Goal: Task Accomplishment & Management: Manage account settings

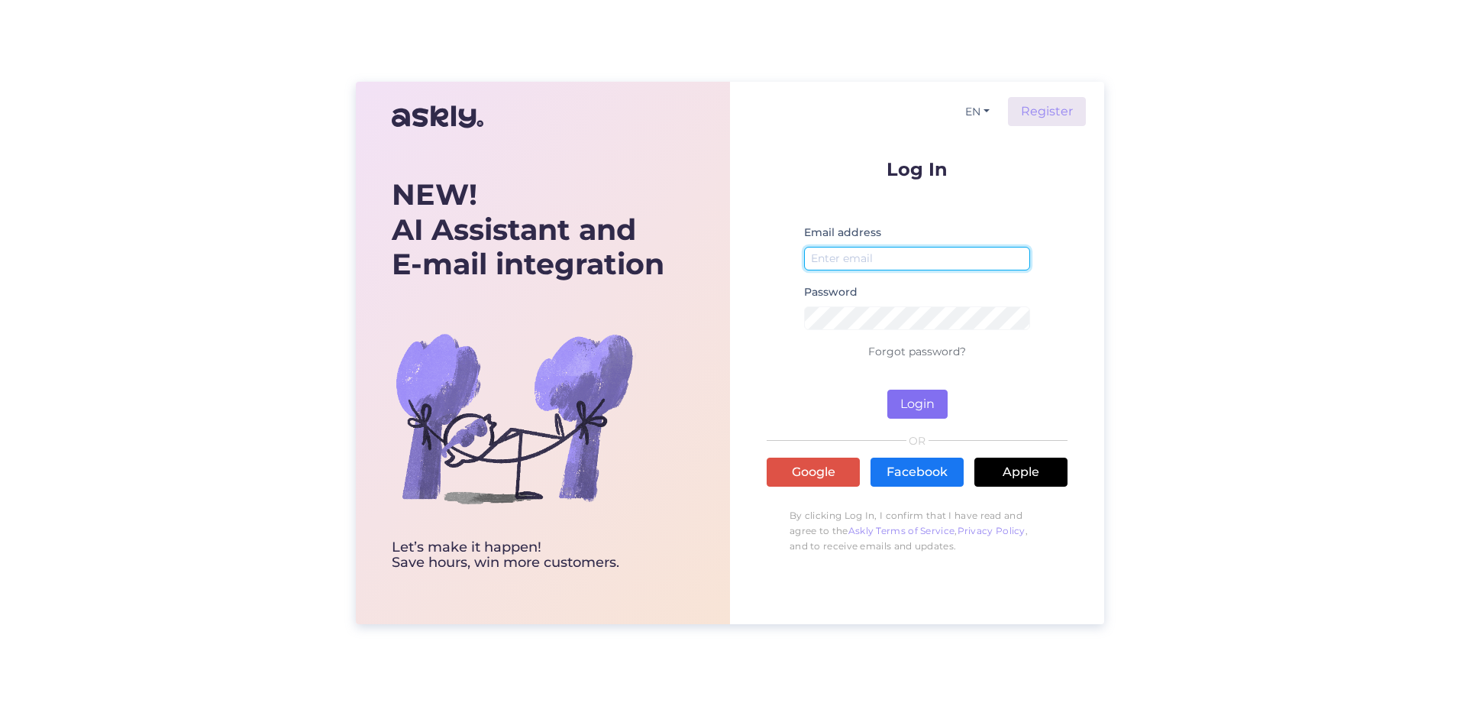
type input "[PERSON_NAME][EMAIL_ADDRESS][PERSON_NAME][DOMAIN_NAME]"
click at [900, 397] on button "Login" at bounding box center [917, 404] width 60 height 29
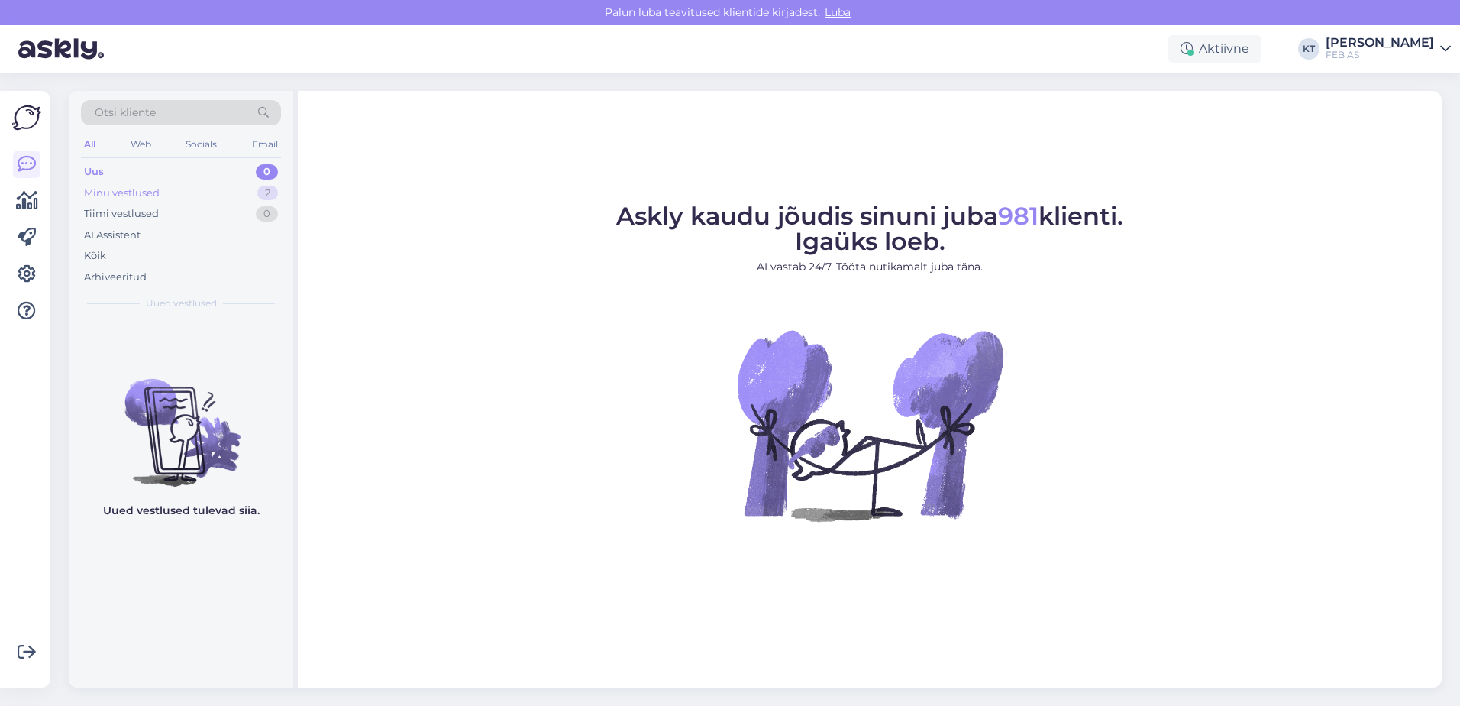
click at [176, 197] on div "Minu vestlused 2" at bounding box center [181, 193] width 200 height 21
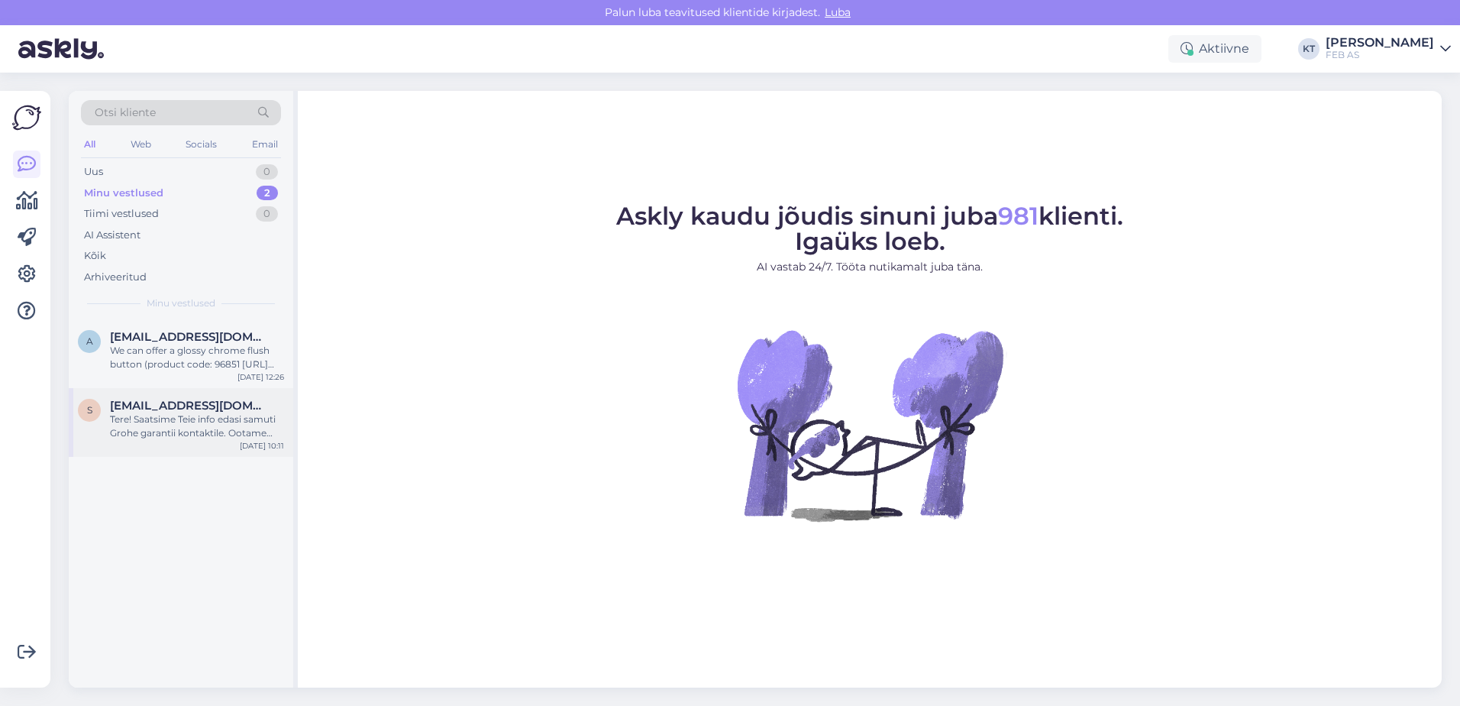
click at [163, 406] on span "[EMAIL_ADDRESS][DOMAIN_NAME]" at bounding box center [189, 406] width 159 height 14
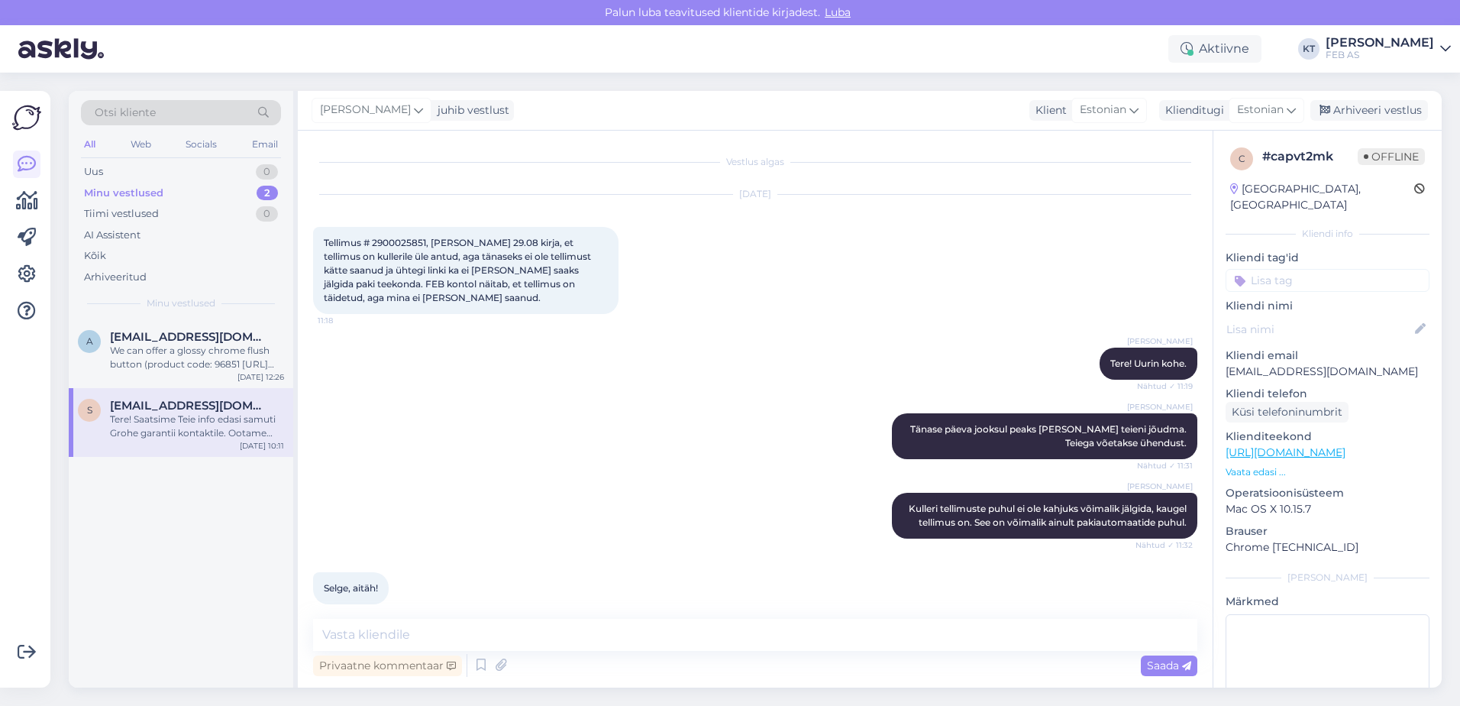
scroll to position [833, 0]
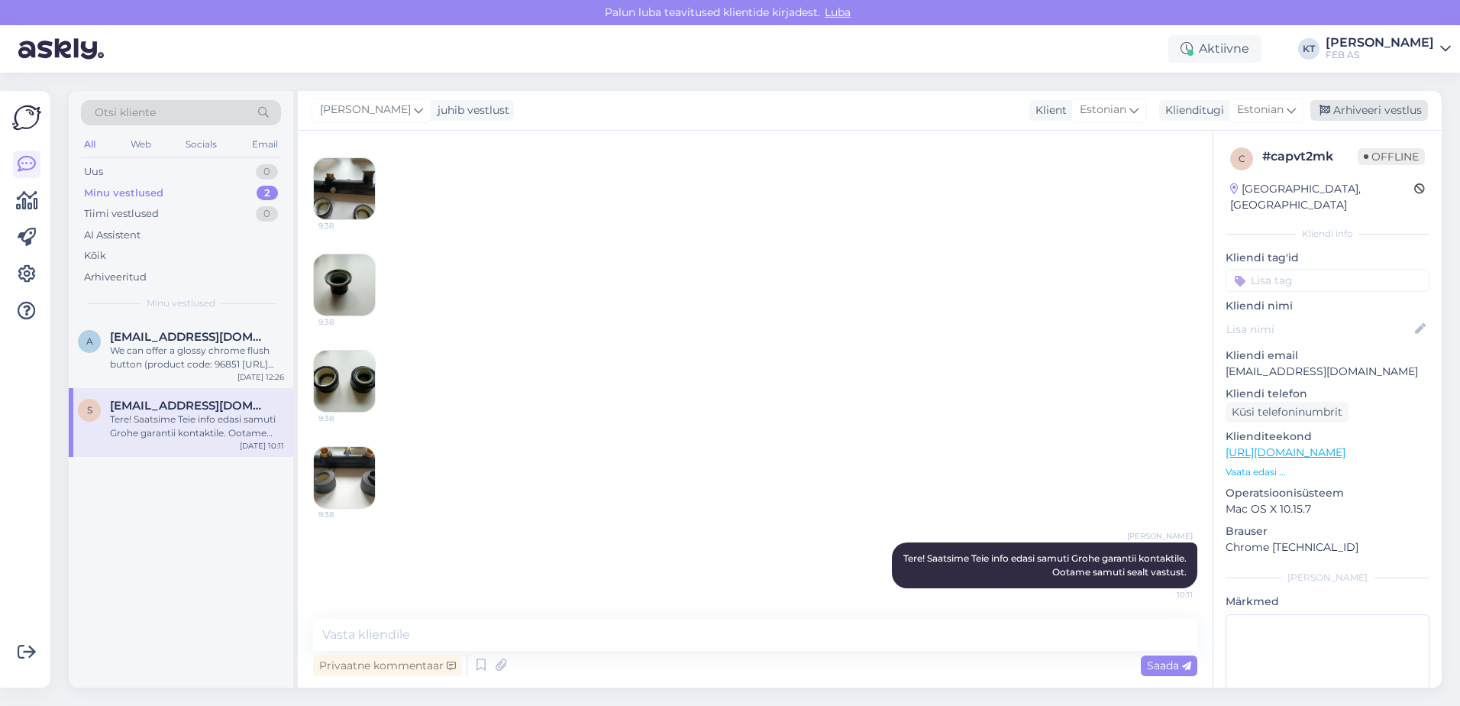
click at [1365, 104] on div "Arhiveeri vestlus" at bounding box center [1370, 110] width 118 height 21
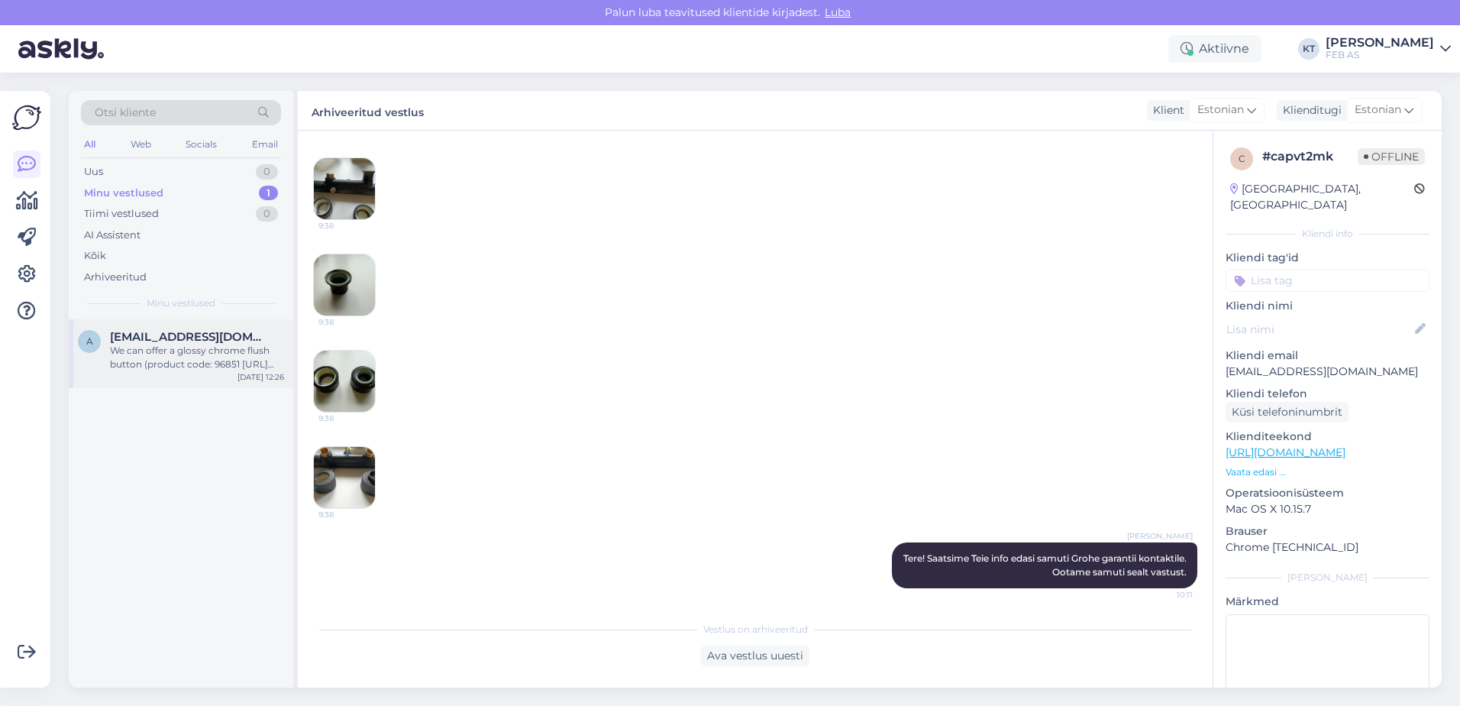
click at [115, 360] on div "We can offer a glossy chrome flush button (product code: 96851 [URL][DOMAIN_NAM…" at bounding box center [197, 357] width 174 height 27
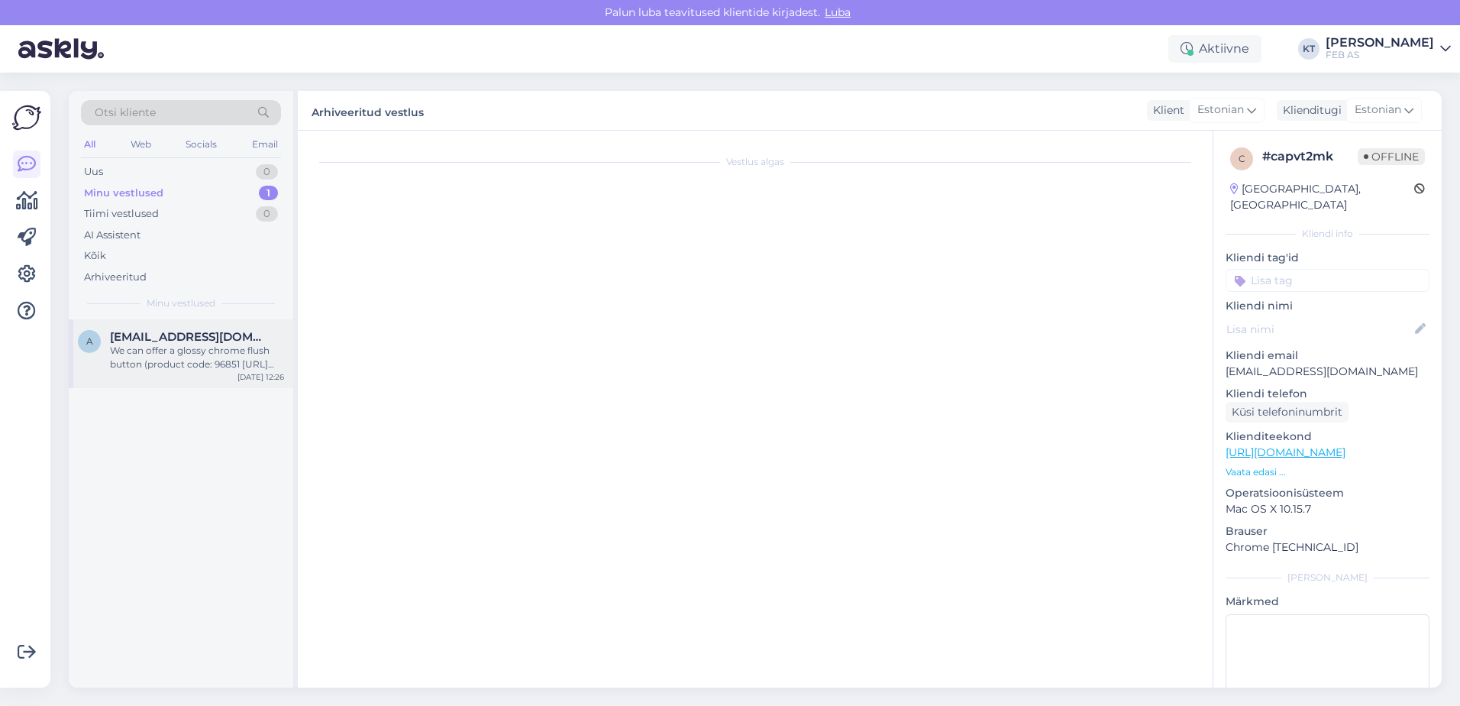
scroll to position [118, 0]
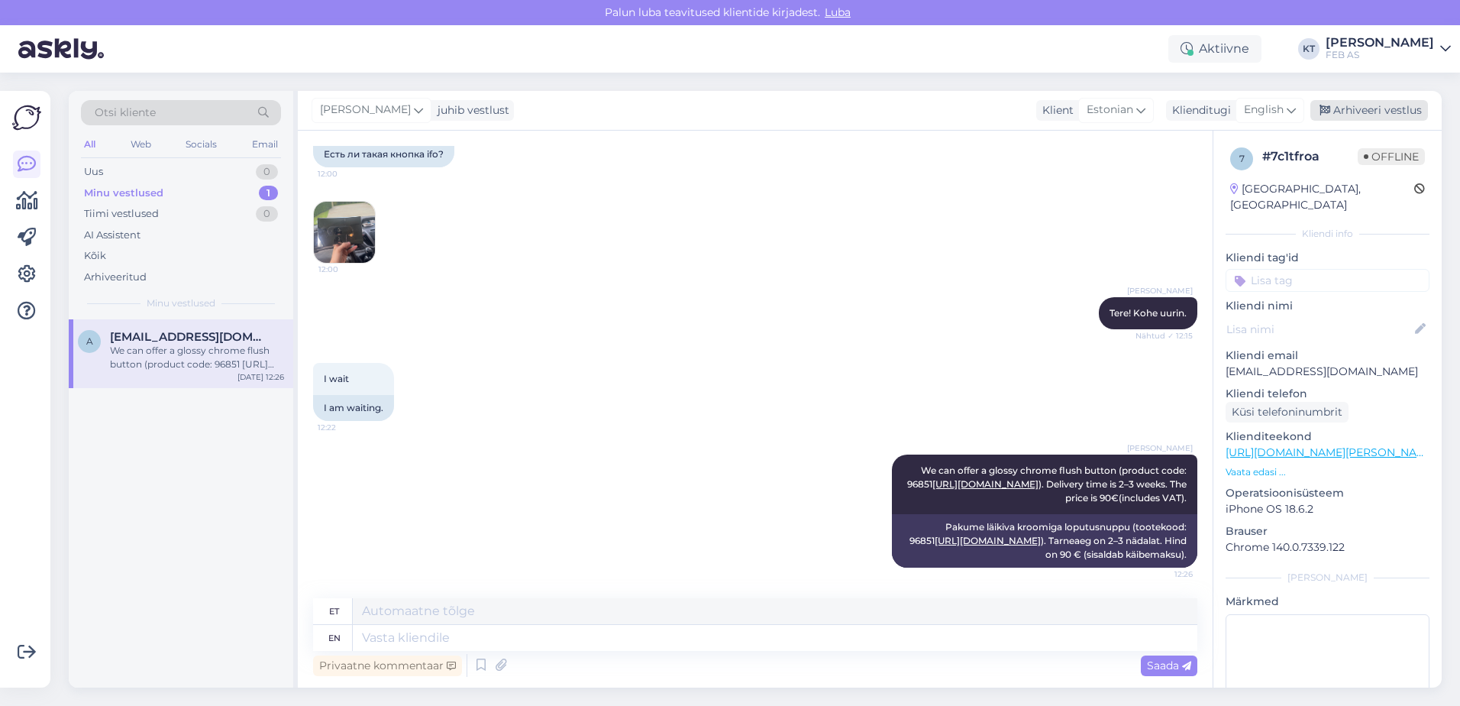
click at [1369, 109] on div "Arhiveeri vestlus" at bounding box center [1370, 110] width 118 height 21
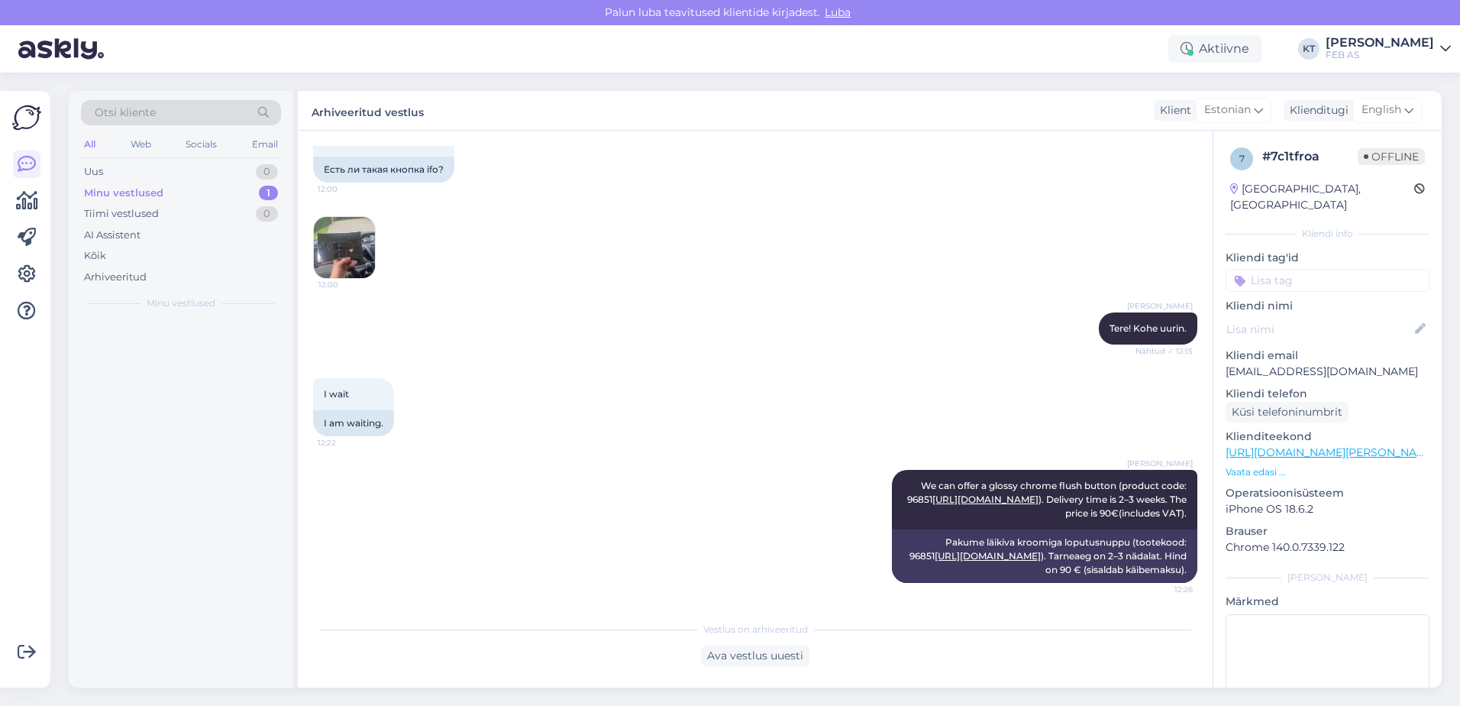
scroll to position [102, 0]
